Goal: Task Accomplishment & Management: Manage account settings

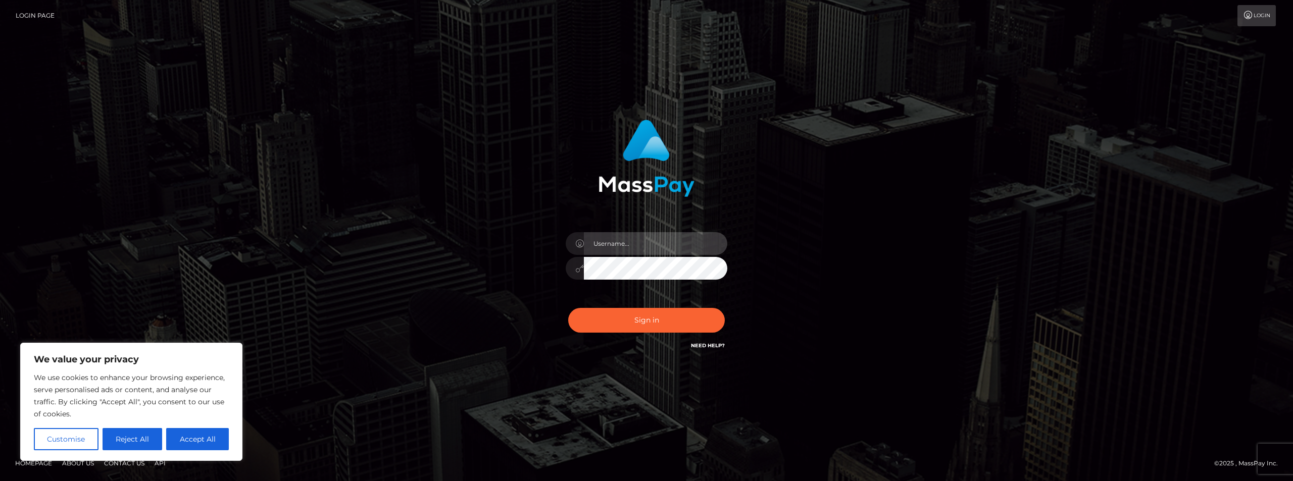
click at [651, 248] on input "text" at bounding box center [655, 243] width 143 height 23
paste input "[EMAIL_ADDRESS][DOMAIN_NAME]"
type input "[EMAIL_ADDRESS][DOMAIN_NAME]"
click at [607, 320] on button "Sign in" at bounding box center [646, 320] width 157 height 25
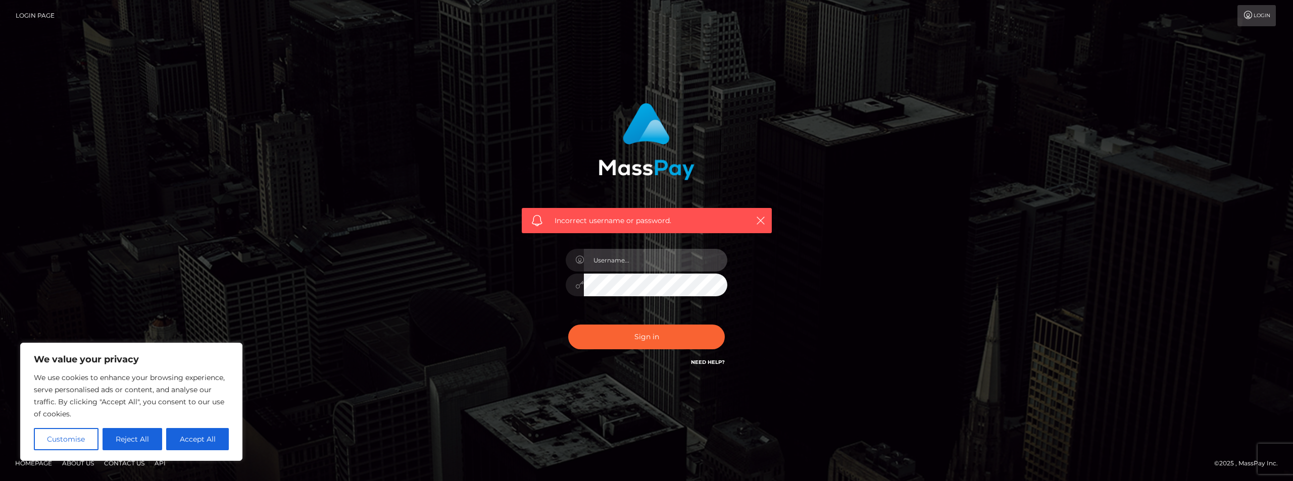
click at [638, 257] on input "text" at bounding box center [655, 260] width 143 height 23
paste input "[EMAIL_ADDRESS][DOMAIN_NAME]"
type input "[EMAIL_ADDRESS][DOMAIN_NAME]"
click at [625, 329] on button "Sign in" at bounding box center [646, 337] width 157 height 25
click at [37, 18] on link "Login Page" at bounding box center [35, 15] width 39 height 21
